Goal: Transaction & Acquisition: Purchase product/service

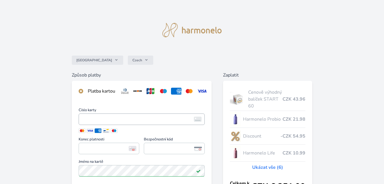
click at [80, 124] on span "<p>Your browser does not support iframes.</p>" at bounding box center [142, 118] width 126 height 11
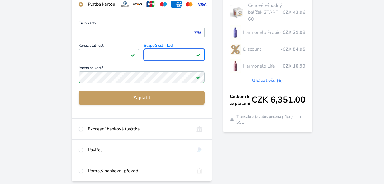
scroll to position [95, 0]
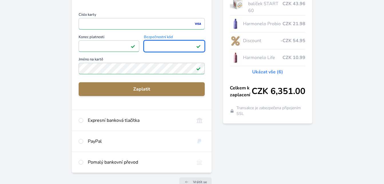
click at [143, 92] on span "Zaplatit" at bounding box center [141, 89] width 117 height 7
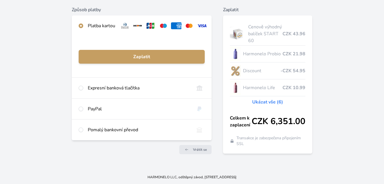
scroll to position [70, 0]
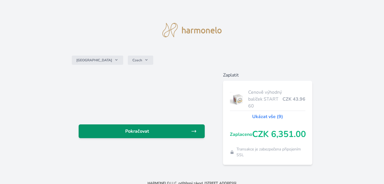
click at [146, 130] on span "Pokračovat" at bounding box center [137, 131] width 108 height 7
